Goal: Task Accomplishment & Management: Manage account settings

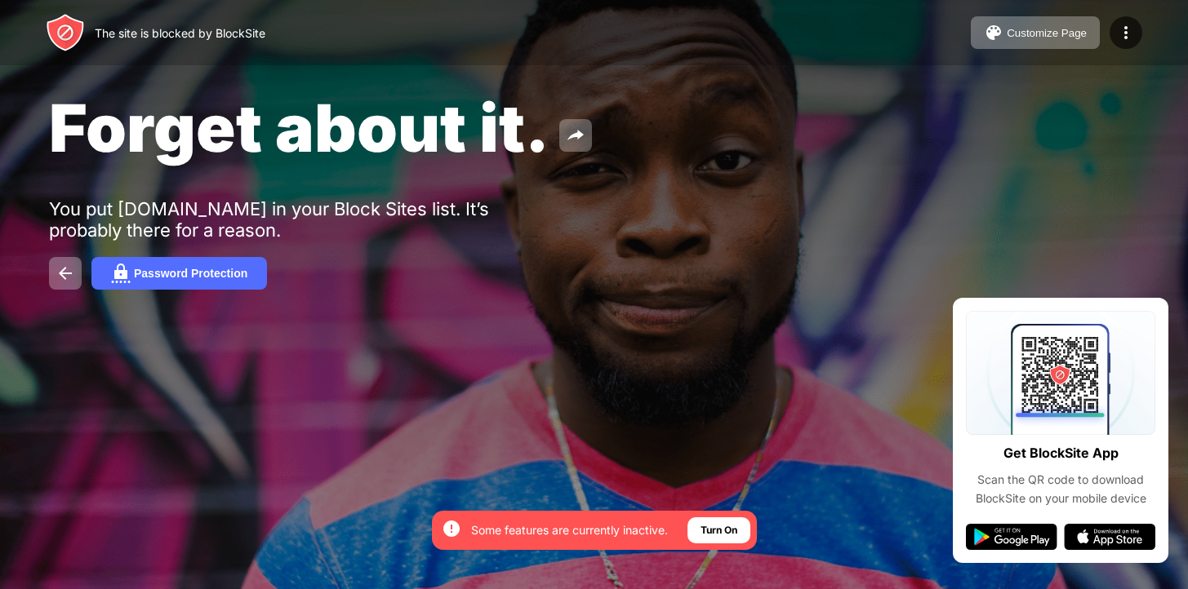
click at [1103, 8] on div "The site is blocked by BlockSite Customize Page Edit Block List Redirect Custom…" at bounding box center [594, 32] width 1188 height 65
click at [1114, 21] on div at bounding box center [1125, 32] width 33 height 33
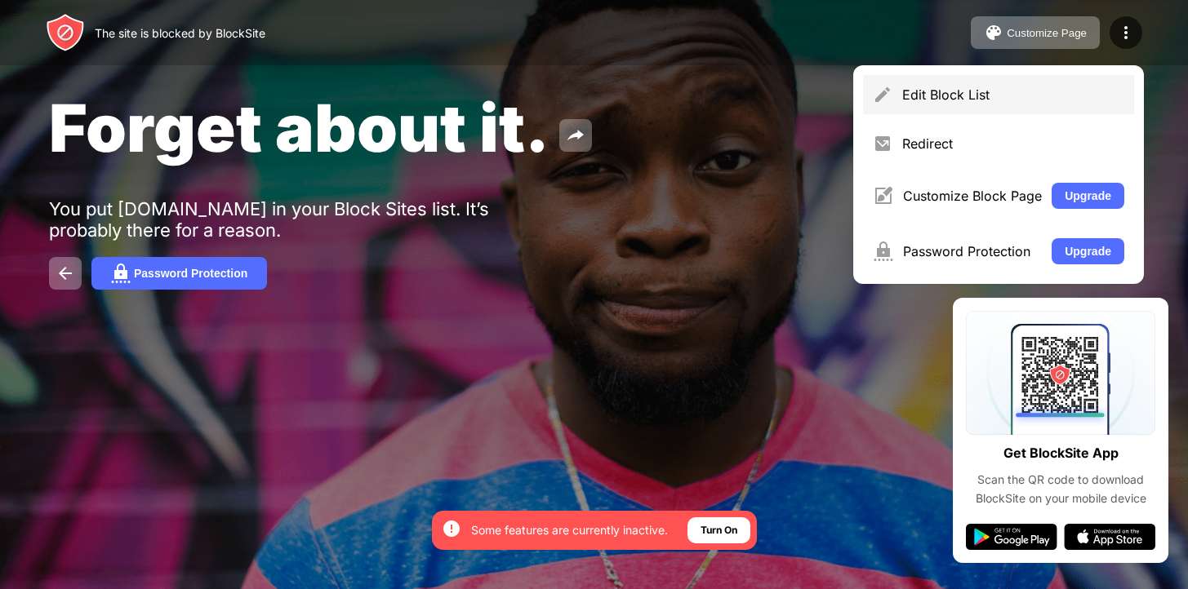
click at [1017, 91] on div "Edit Block List" at bounding box center [1013, 95] width 222 height 16
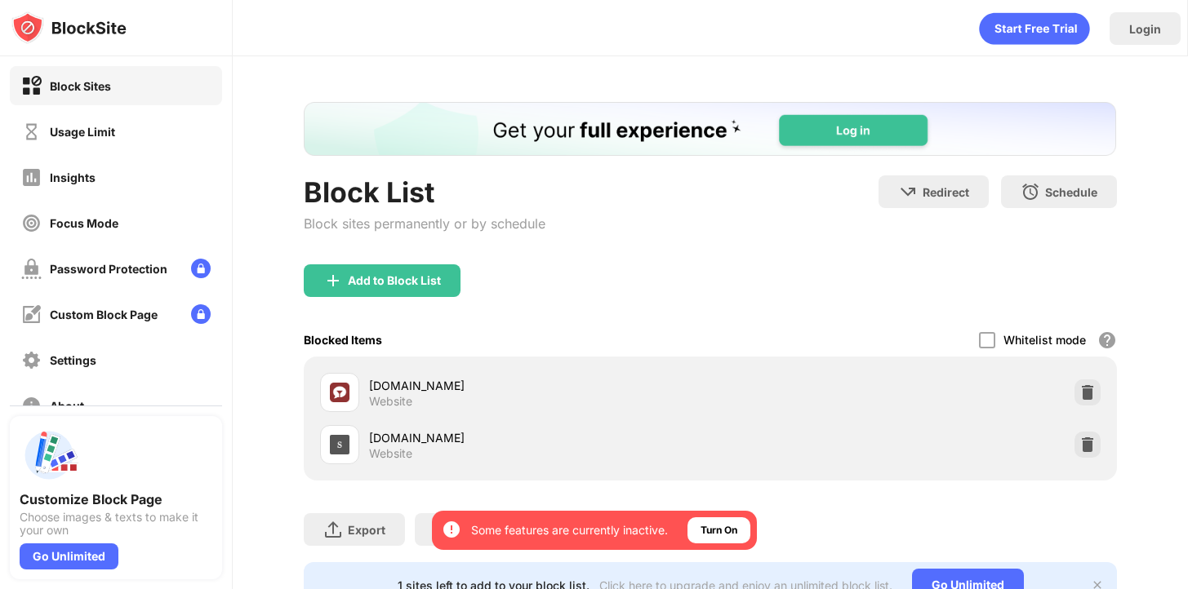
click at [1088, 448] on img at bounding box center [1087, 445] width 16 height 16
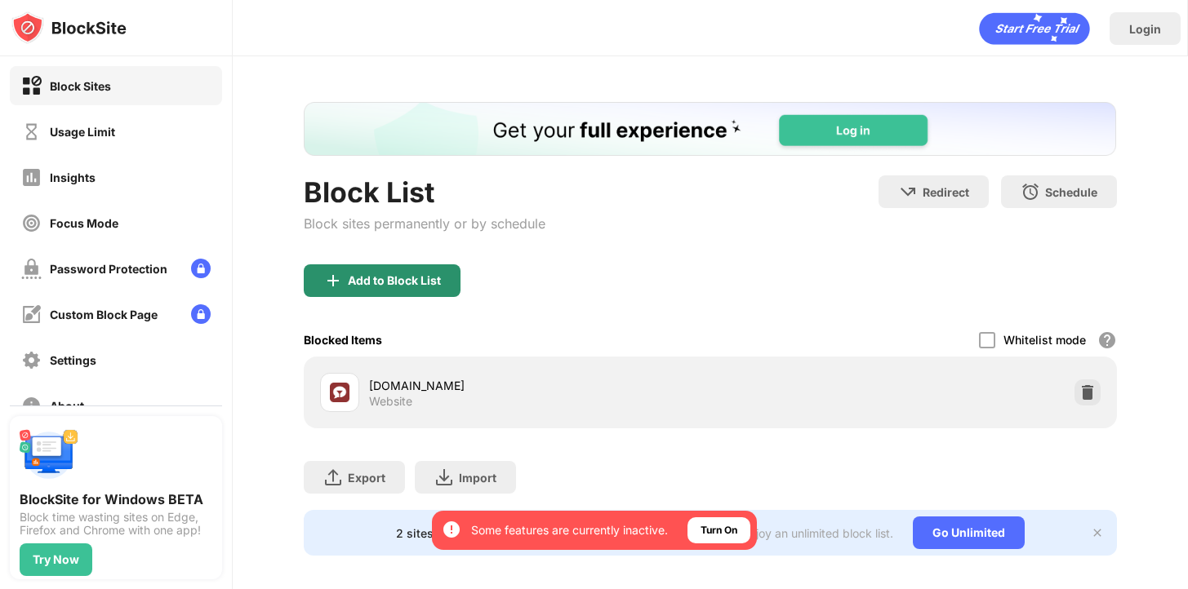
click at [423, 295] on div "Add to Block List" at bounding box center [382, 281] width 157 height 33
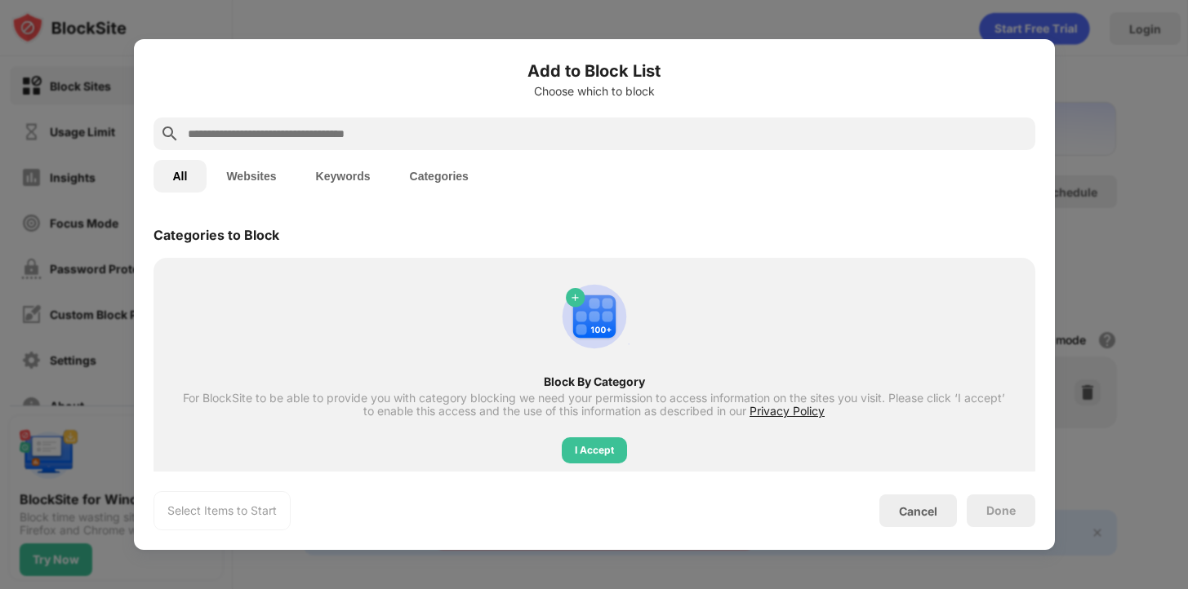
click at [240, 158] on div "All Websites Keywords Categories" at bounding box center [594, 176] width 882 height 52
click at [240, 172] on button "Websites" at bounding box center [251, 176] width 89 height 33
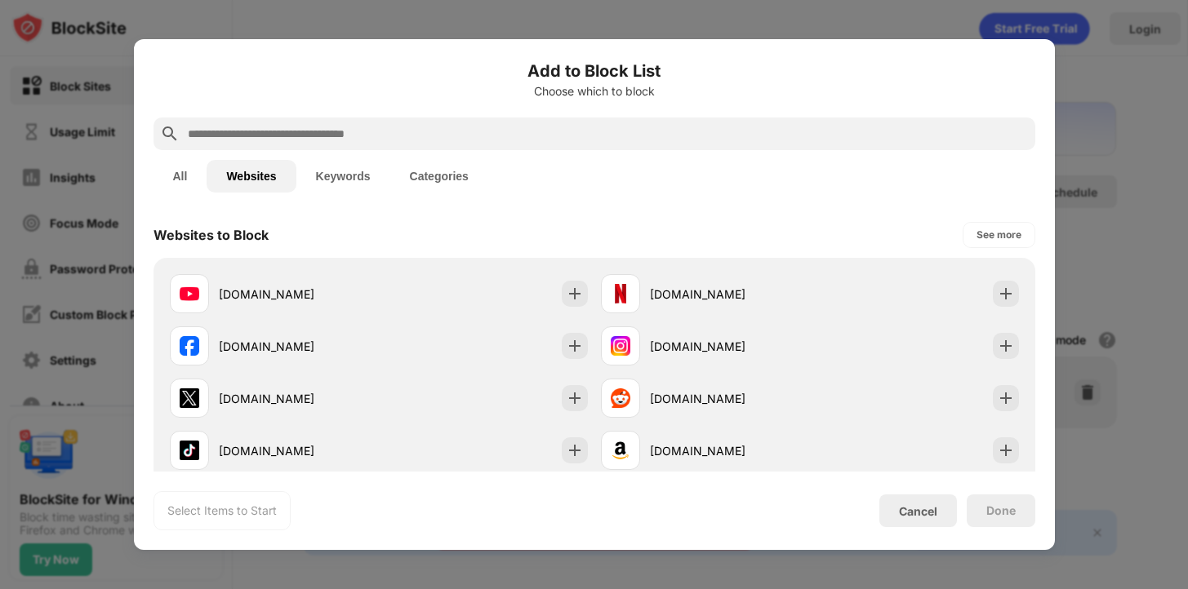
click at [242, 127] on input "text" at bounding box center [607, 134] width 842 height 20
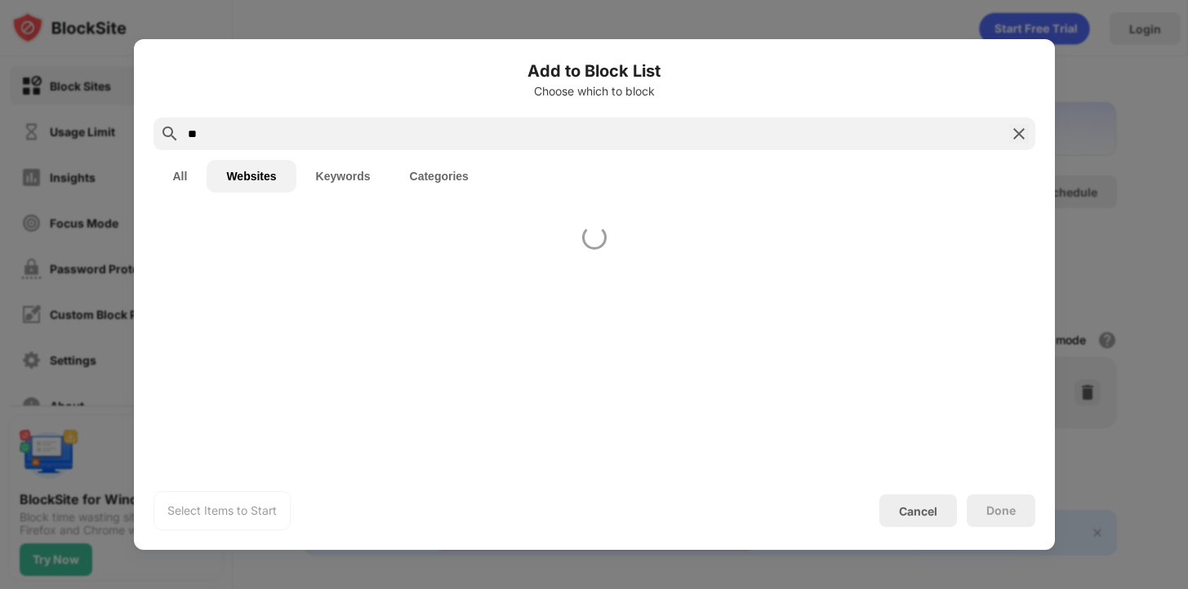
type input "*"
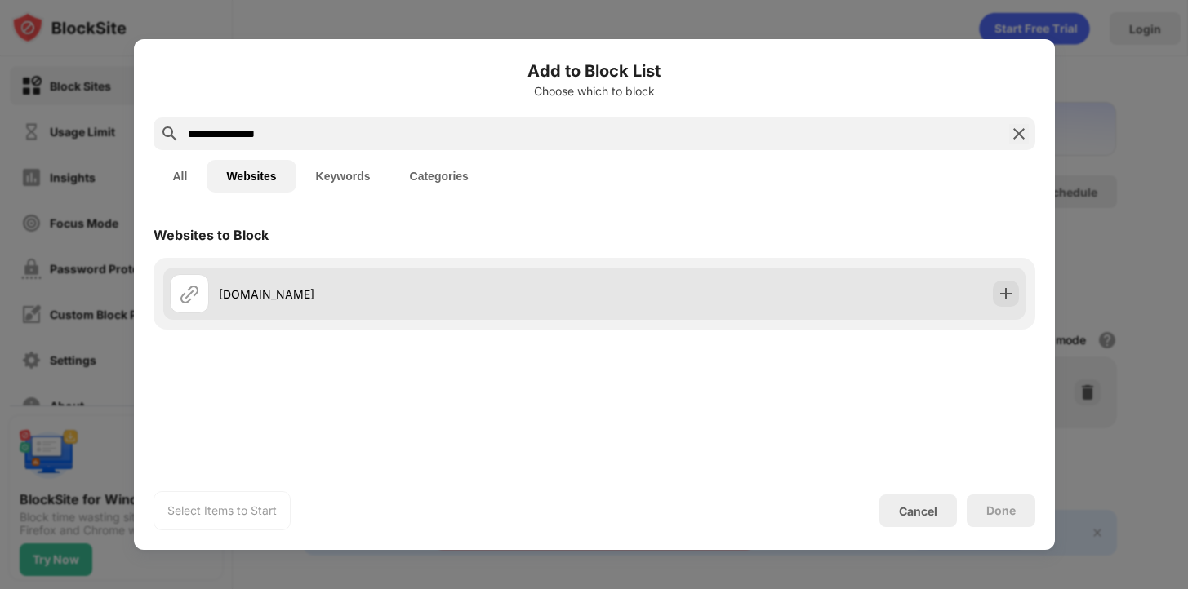
type input "**********"
click at [238, 282] on div "[DOMAIN_NAME]" at bounding box center [382, 293] width 425 height 39
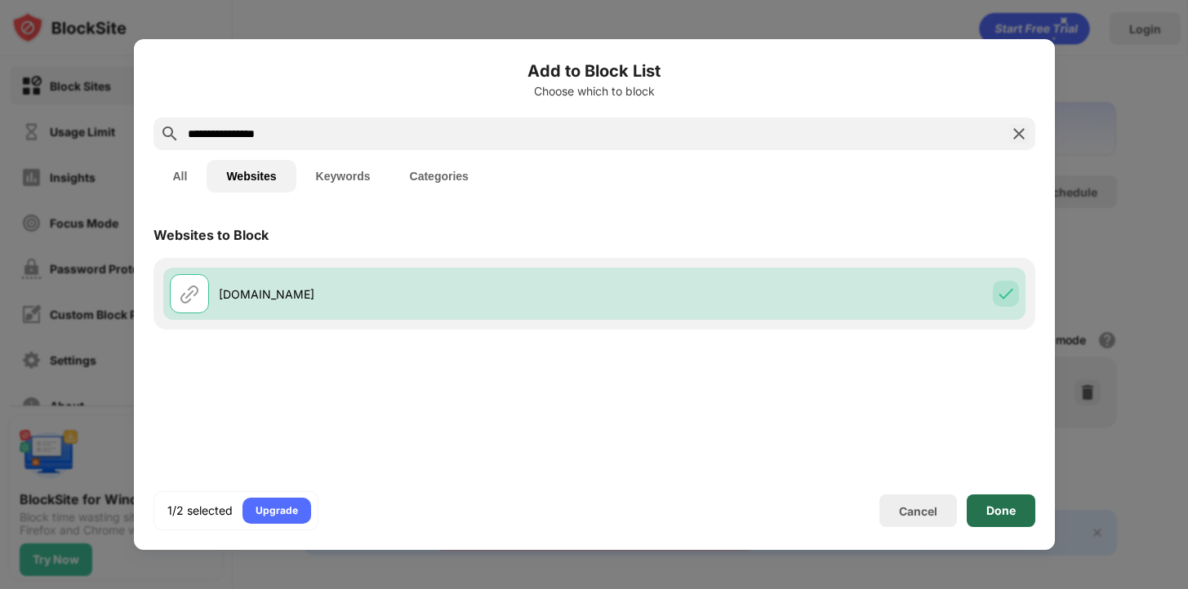
click at [992, 501] on div "Done" at bounding box center [1001, 511] width 69 height 33
